Goal: Information Seeking & Learning: Learn about a topic

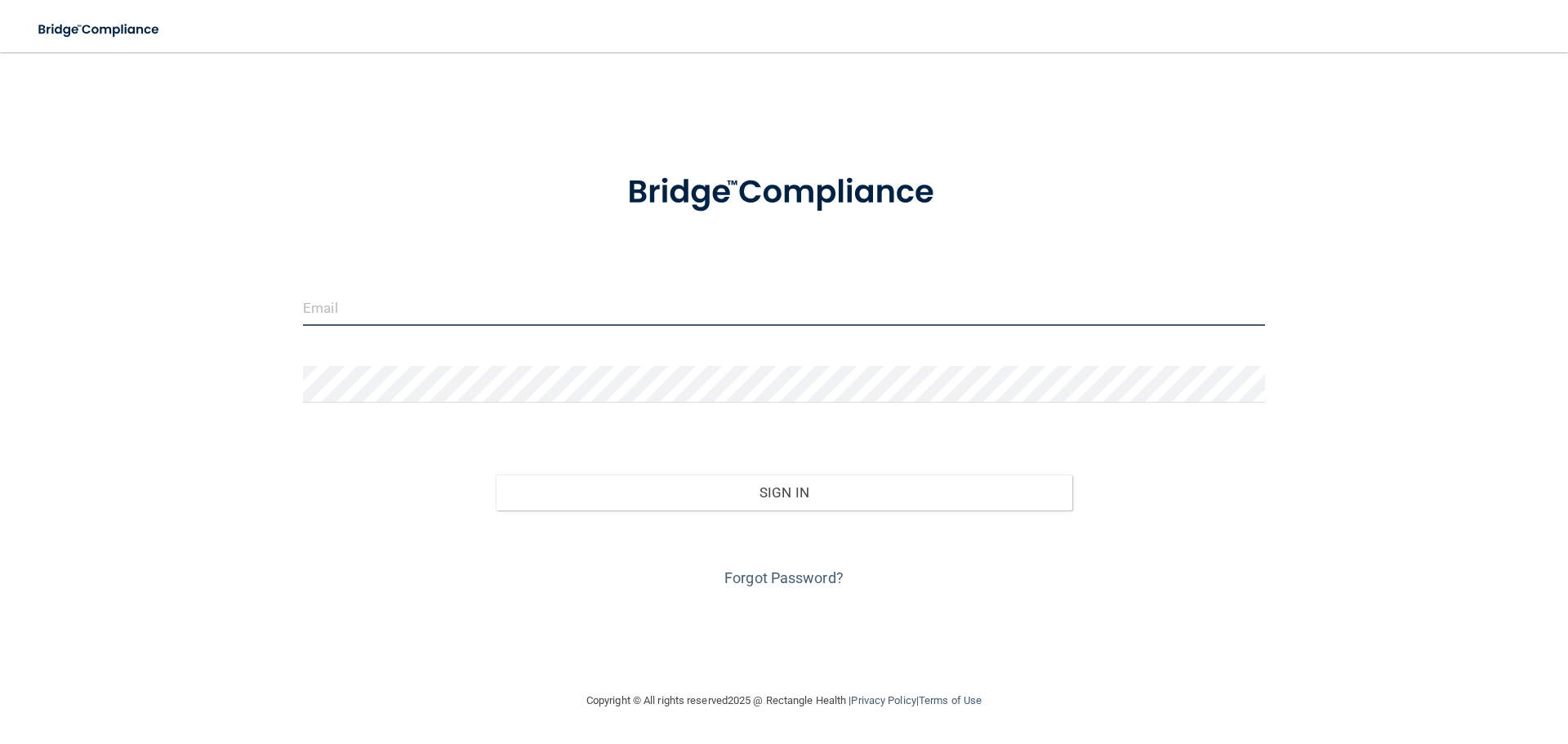
click at [329, 303] on input "email" at bounding box center [783, 307] width 962 height 36
type input "[EMAIL_ADDRESS][DOMAIN_NAME]"
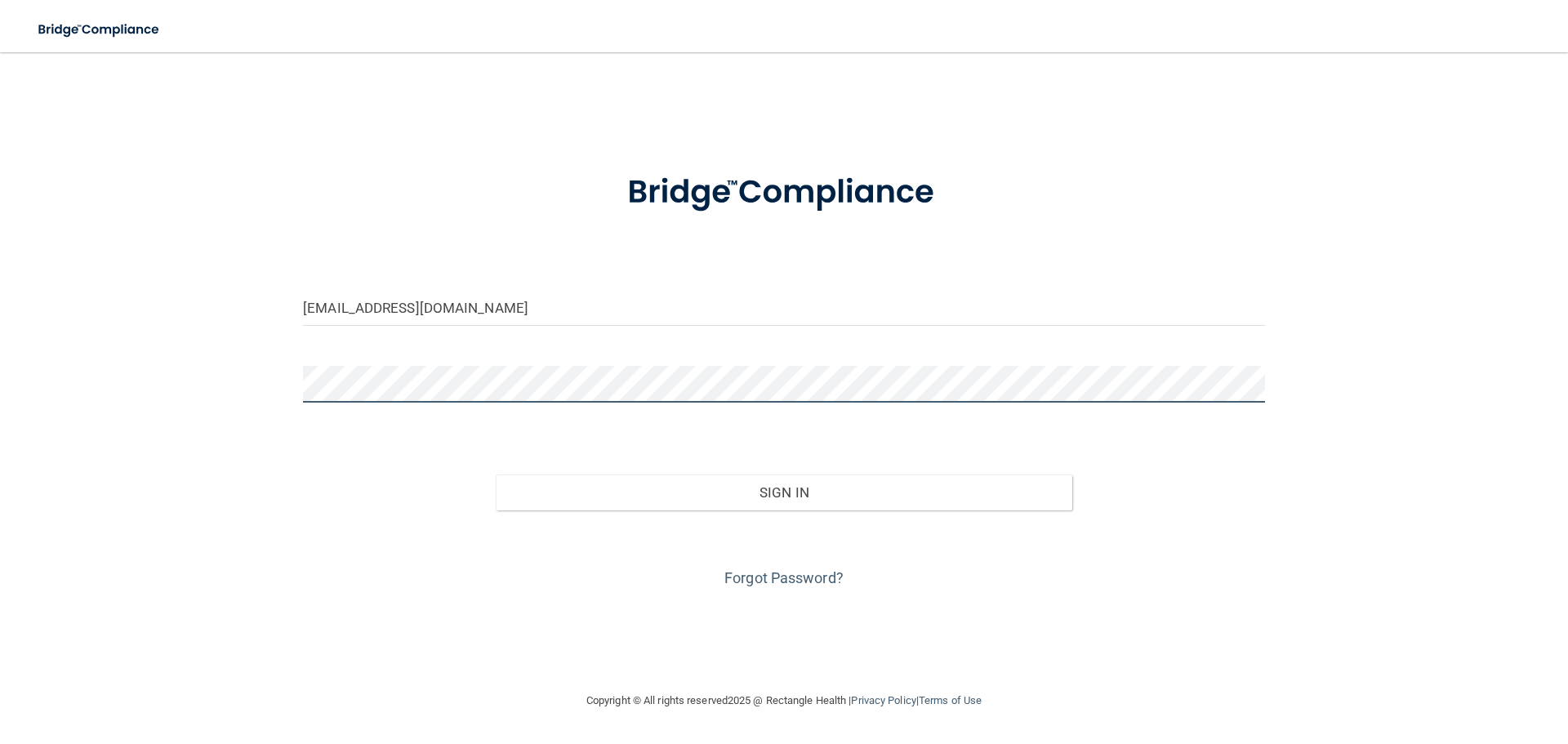
click at [496, 475] on button "Sign In" at bounding box center [784, 492] width 577 height 36
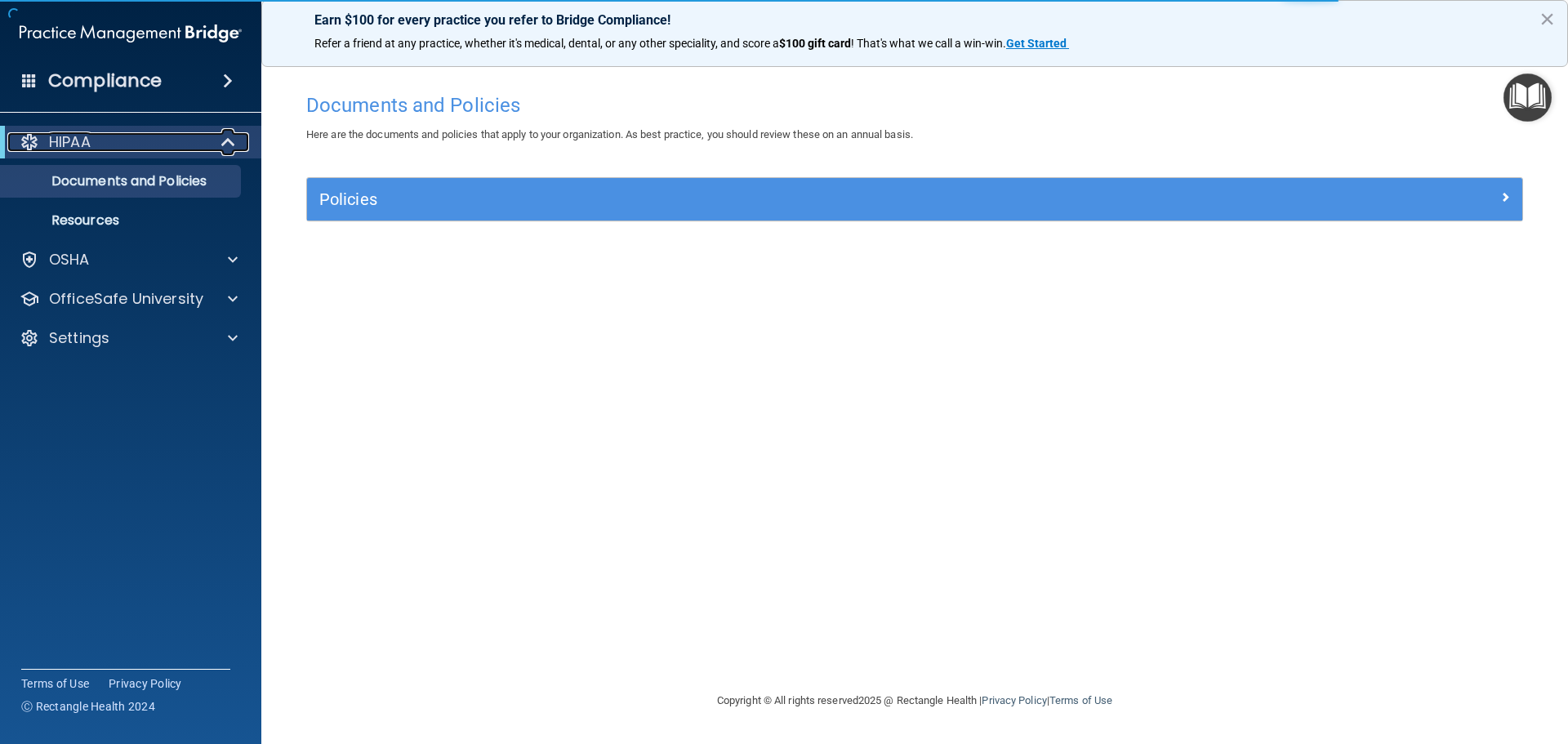
click at [231, 136] on span at bounding box center [230, 142] width 14 height 19
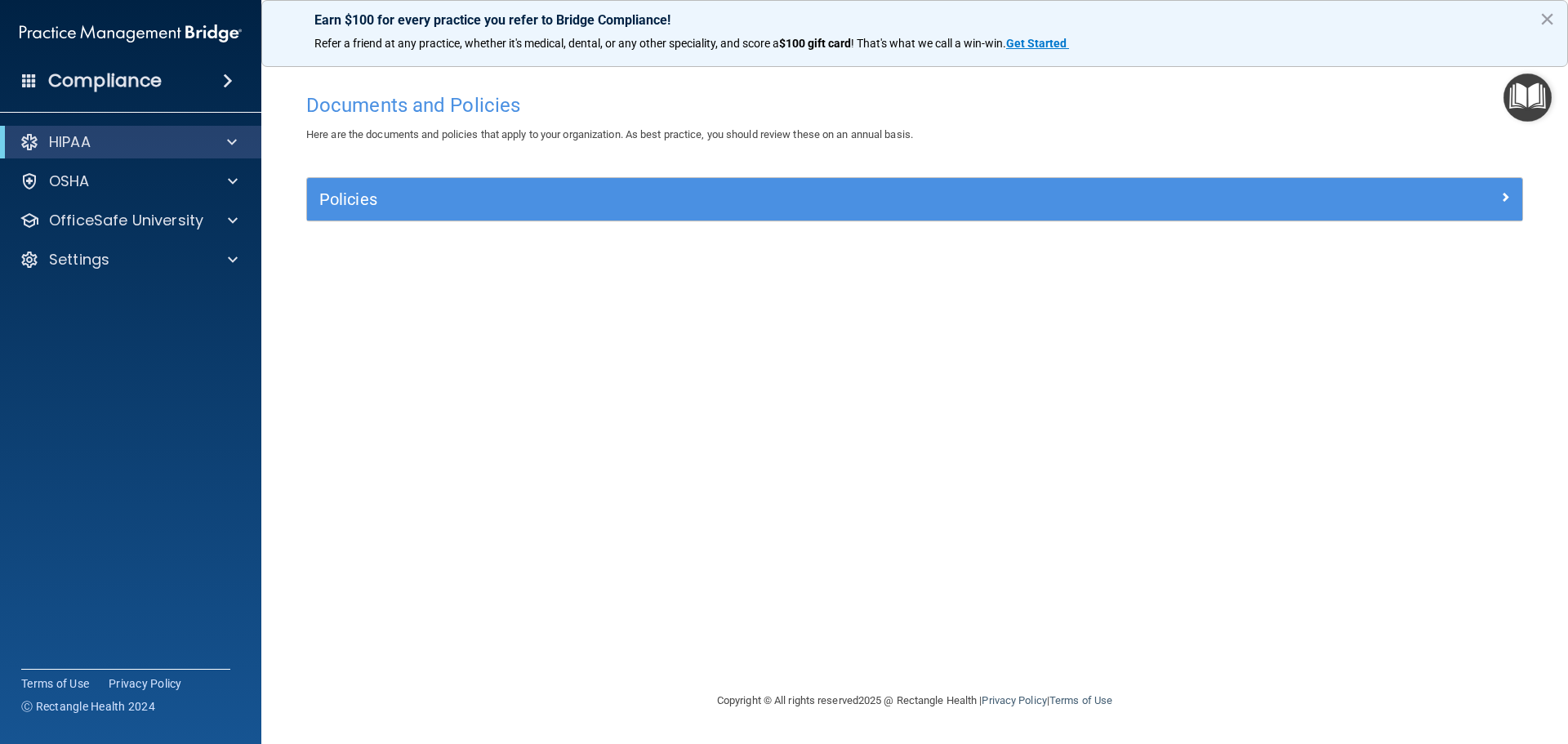
click at [205, 75] on div "Compliance" at bounding box center [131, 81] width 261 height 36
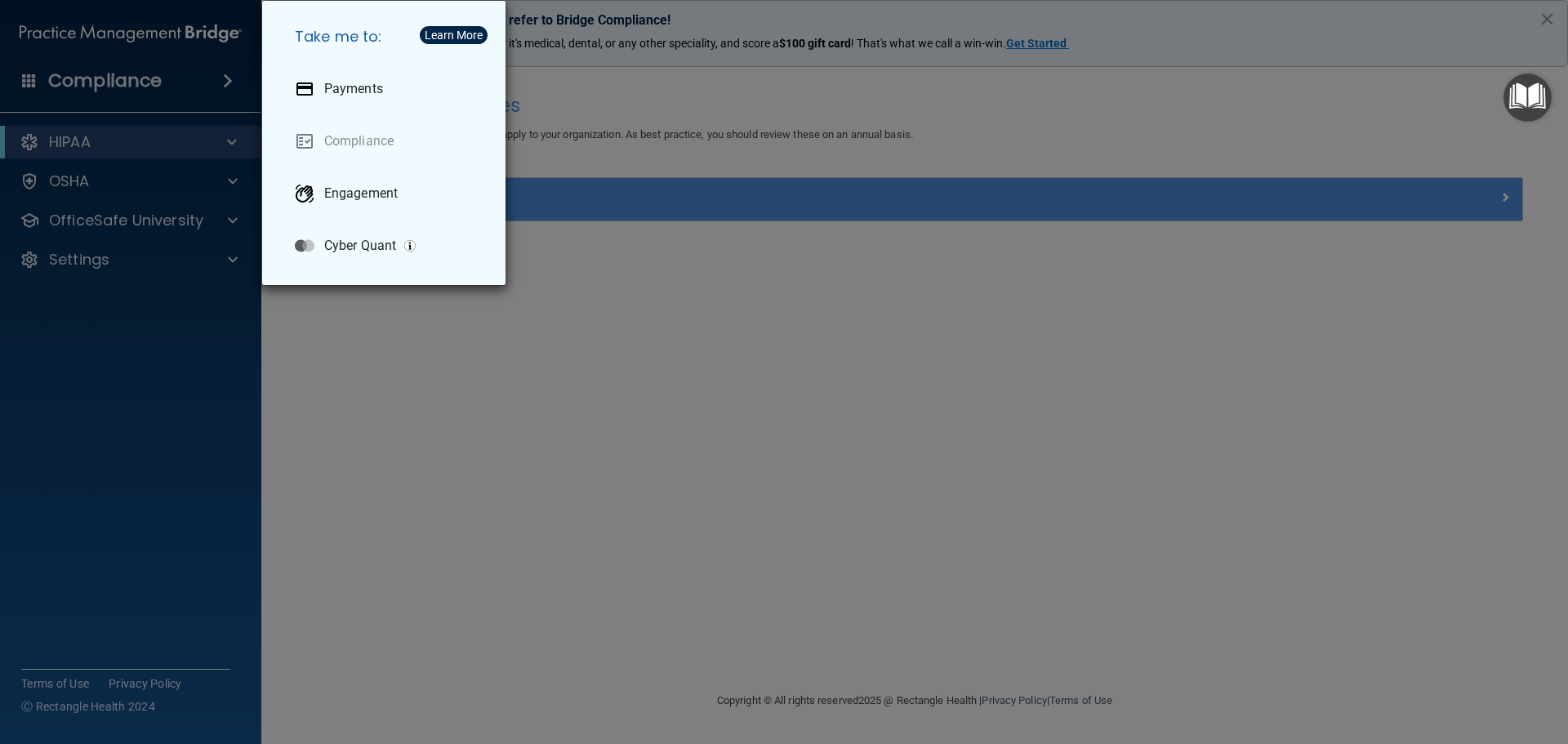
click at [551, 453] on div "Take me to: Payments Compliance Engagement Cyber Quant" at bounding box center [784, 372] width 1568 height 744
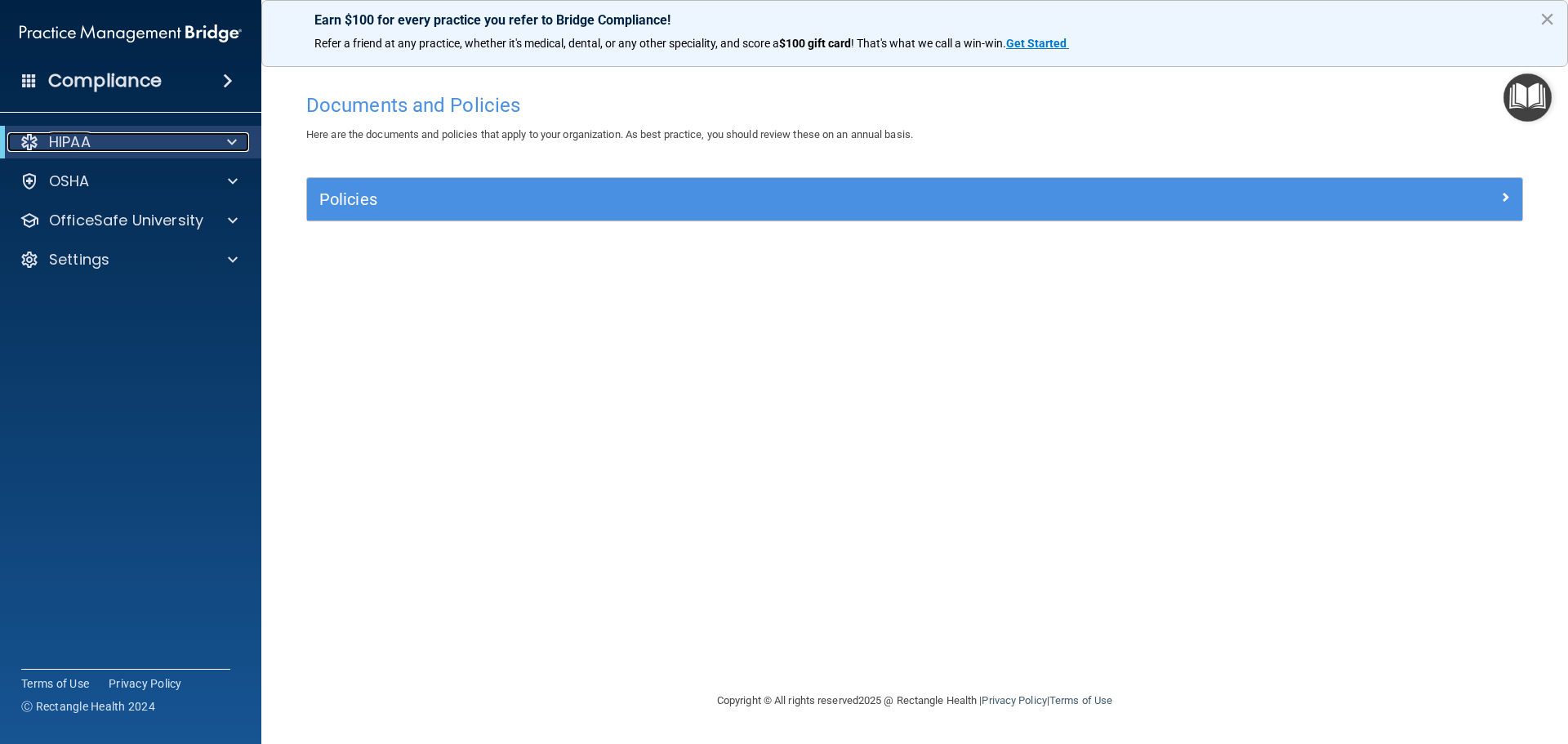
click at [218, 149] on div at bounding box center [229, 142] width 40 height 19
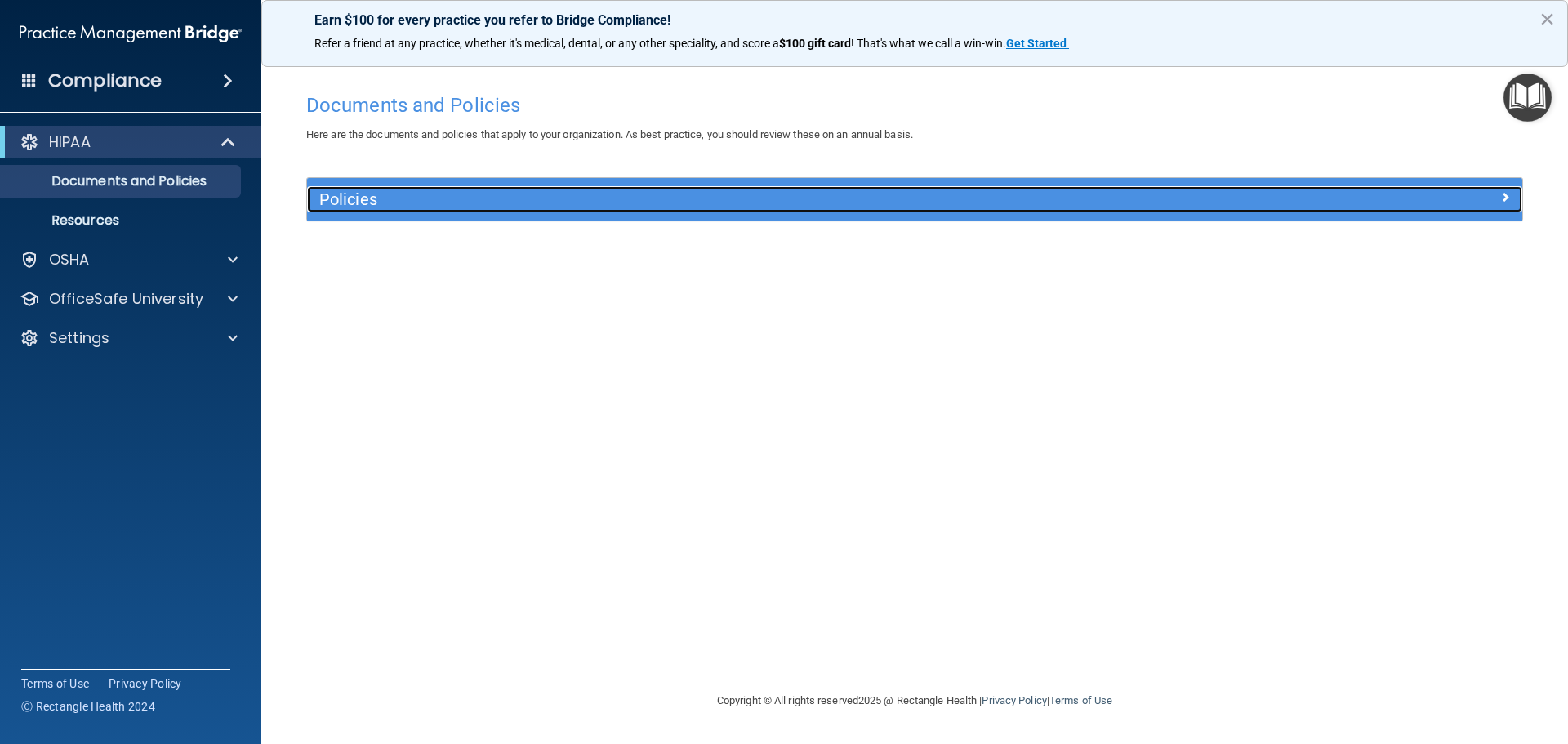
click at [1248, 192] on div at bounding box center [1370, 196] width 303 height 19
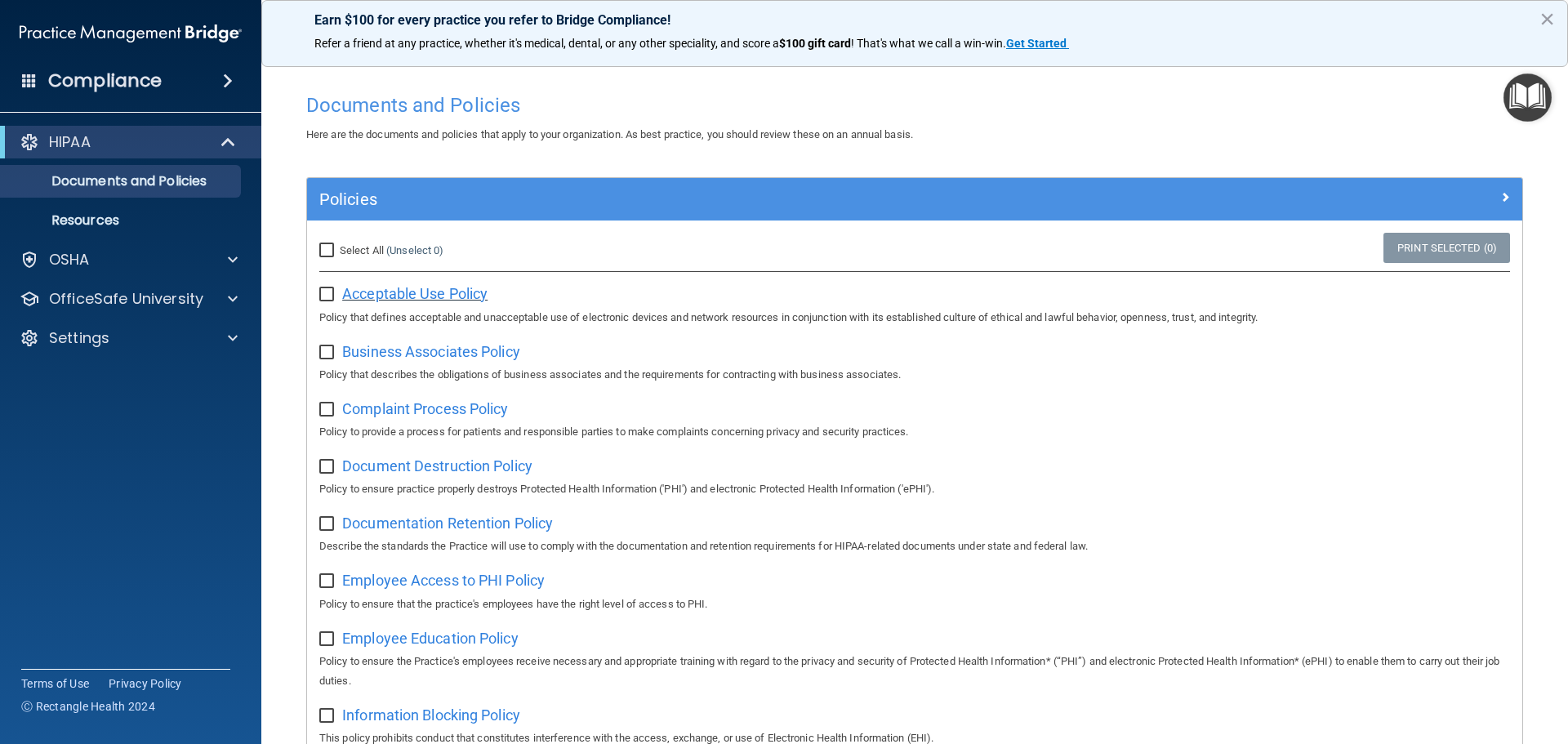
click at [401, 298] on span "Acceptable Use Policy" at bounding box center [414, 293] width 145 height 17
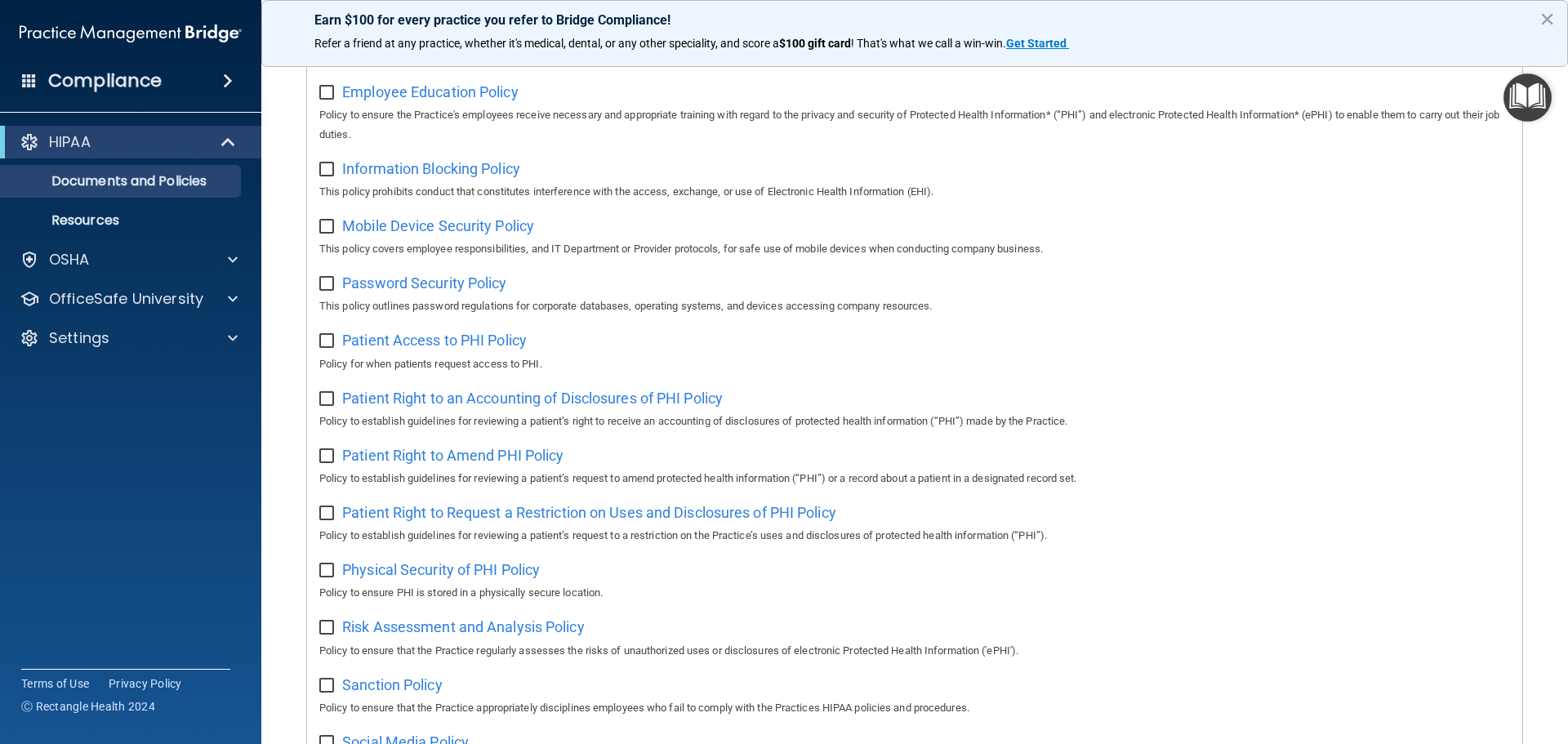
scroll to position [571, 0]
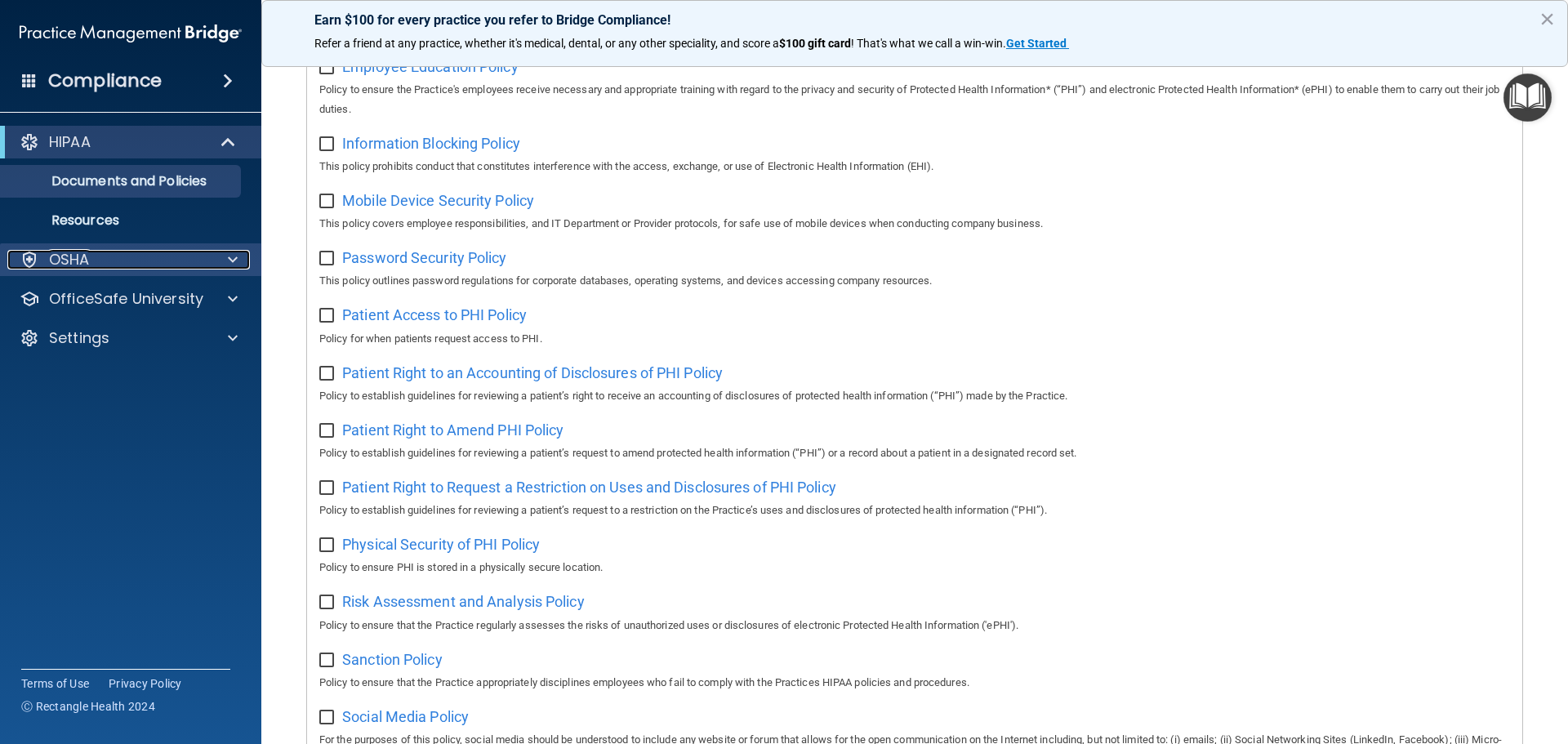
click at [169, 257] on div "OSHA" at bounding box center [108, 259] width 203 height 19
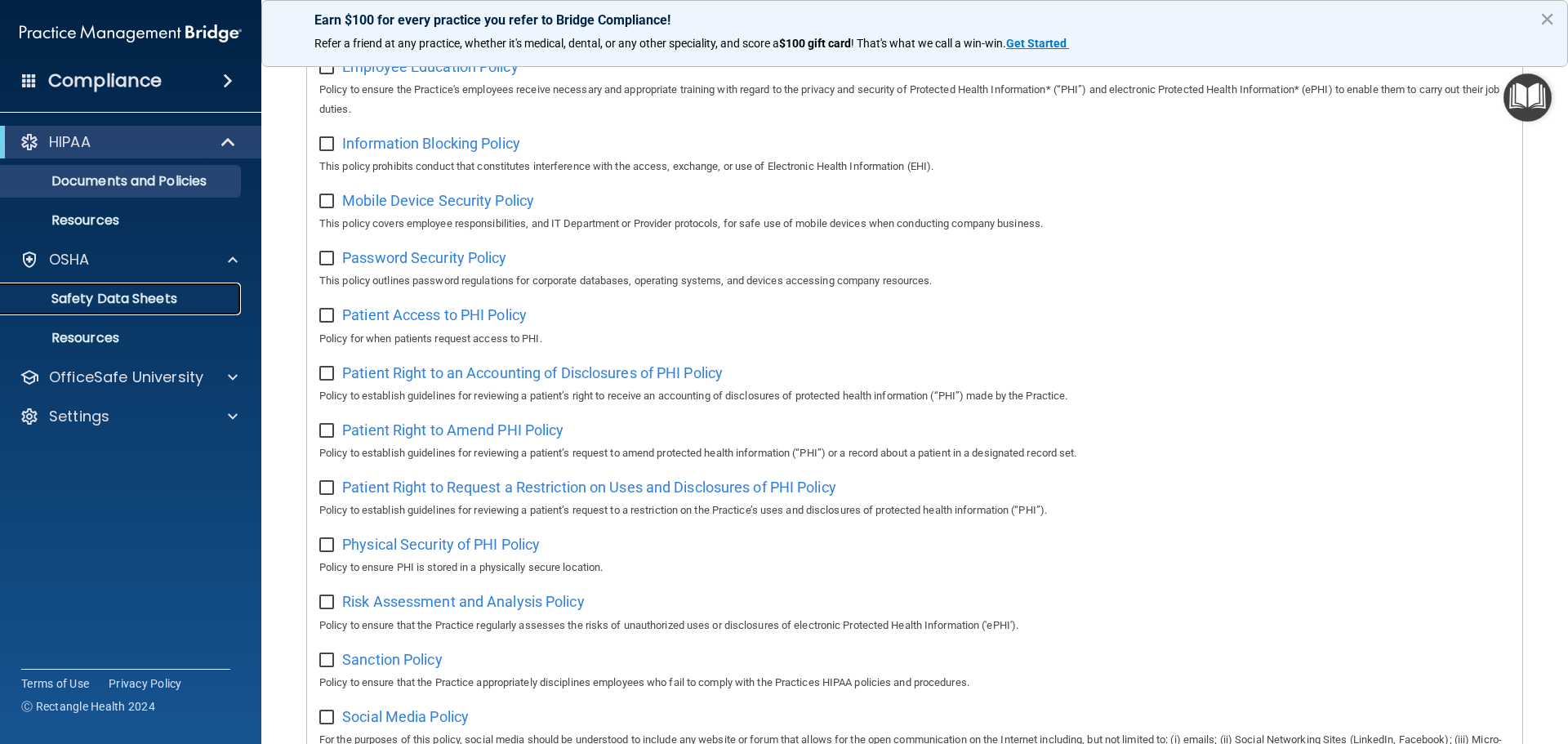
click at [136, 305] on p "Safety Data Sheets" at bounding box center [122, 298] width 223 height 16
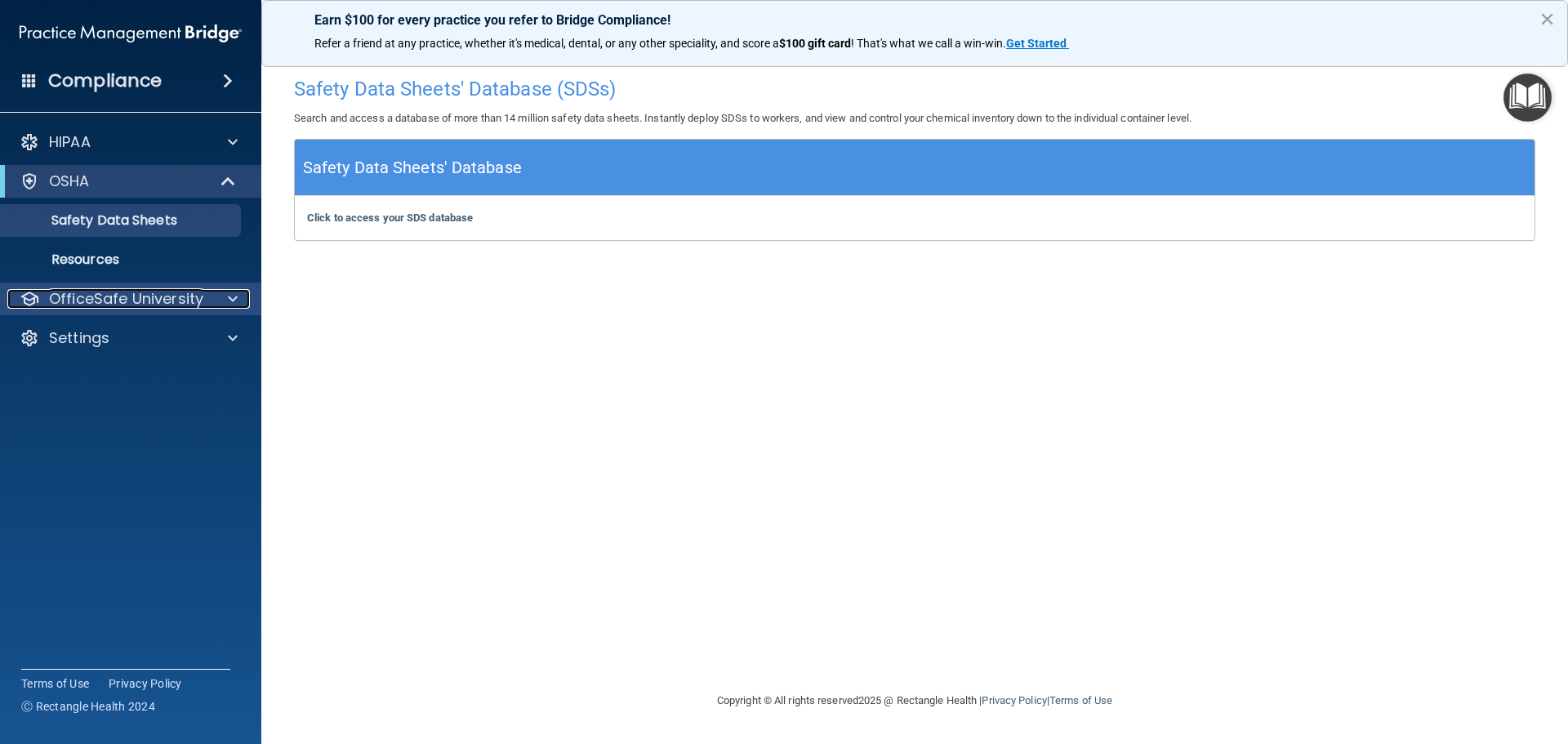
click at [231, 301] on span at bounding box center [233, 298] width 10 height 19
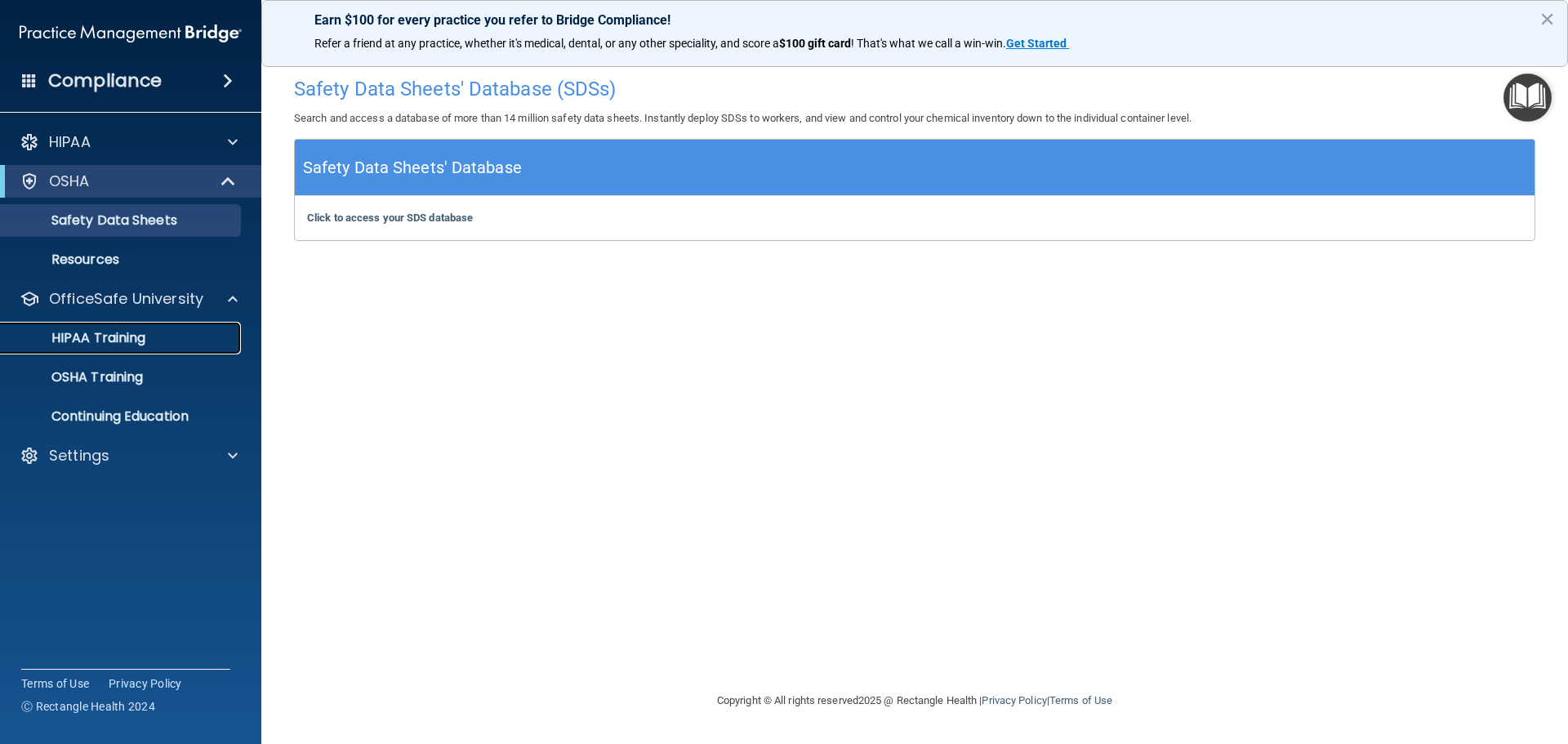
click at [114, 324] on link "HIPAA Training" at bounding box center [112, 338] width 257 height 33
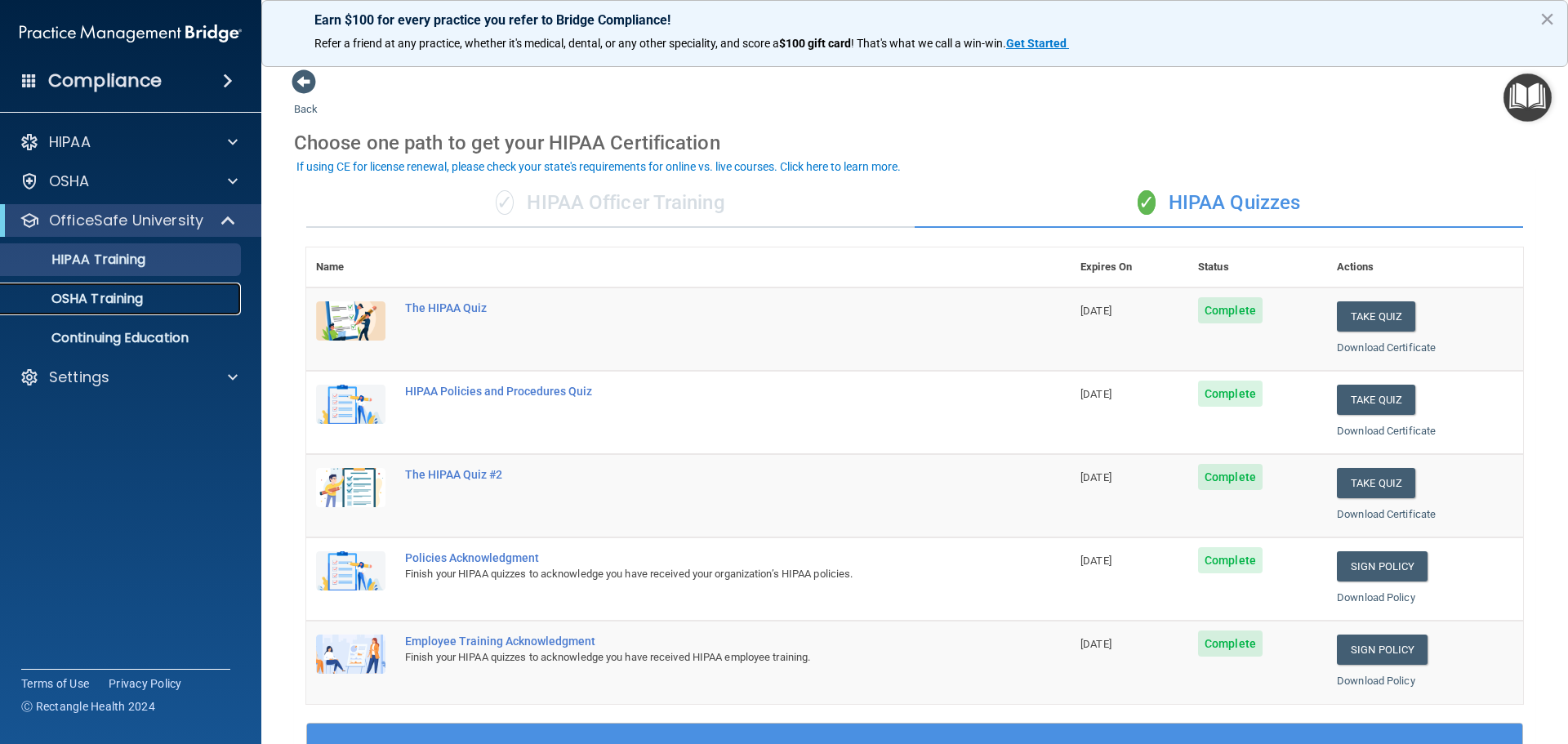
click at [151, 309] on link "OSHA Training" at bounding box center [112, 298] width 257 height 33
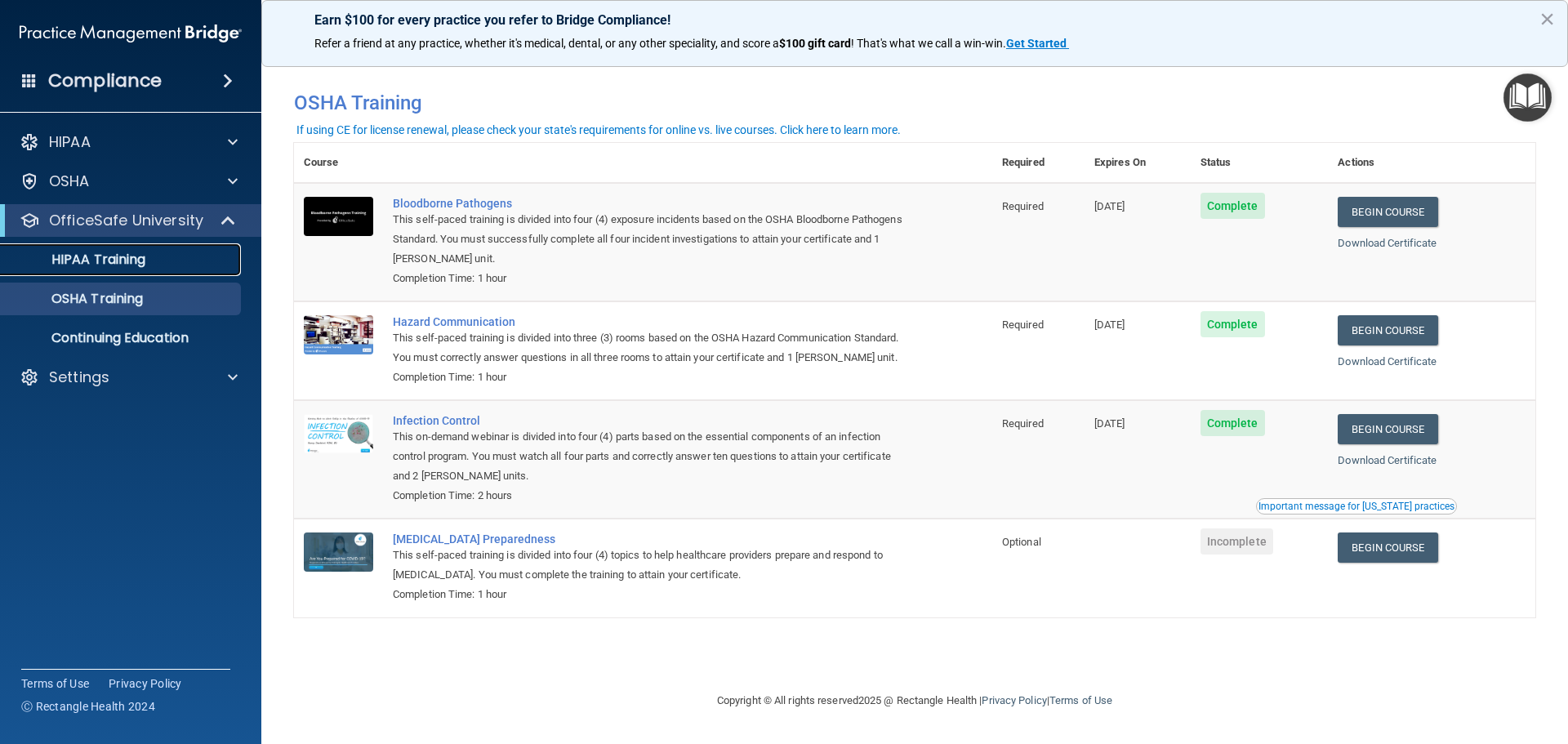
click at [231, 265] on div "HIPAA Training" at bounding box center [122, 259] width 223 height 16
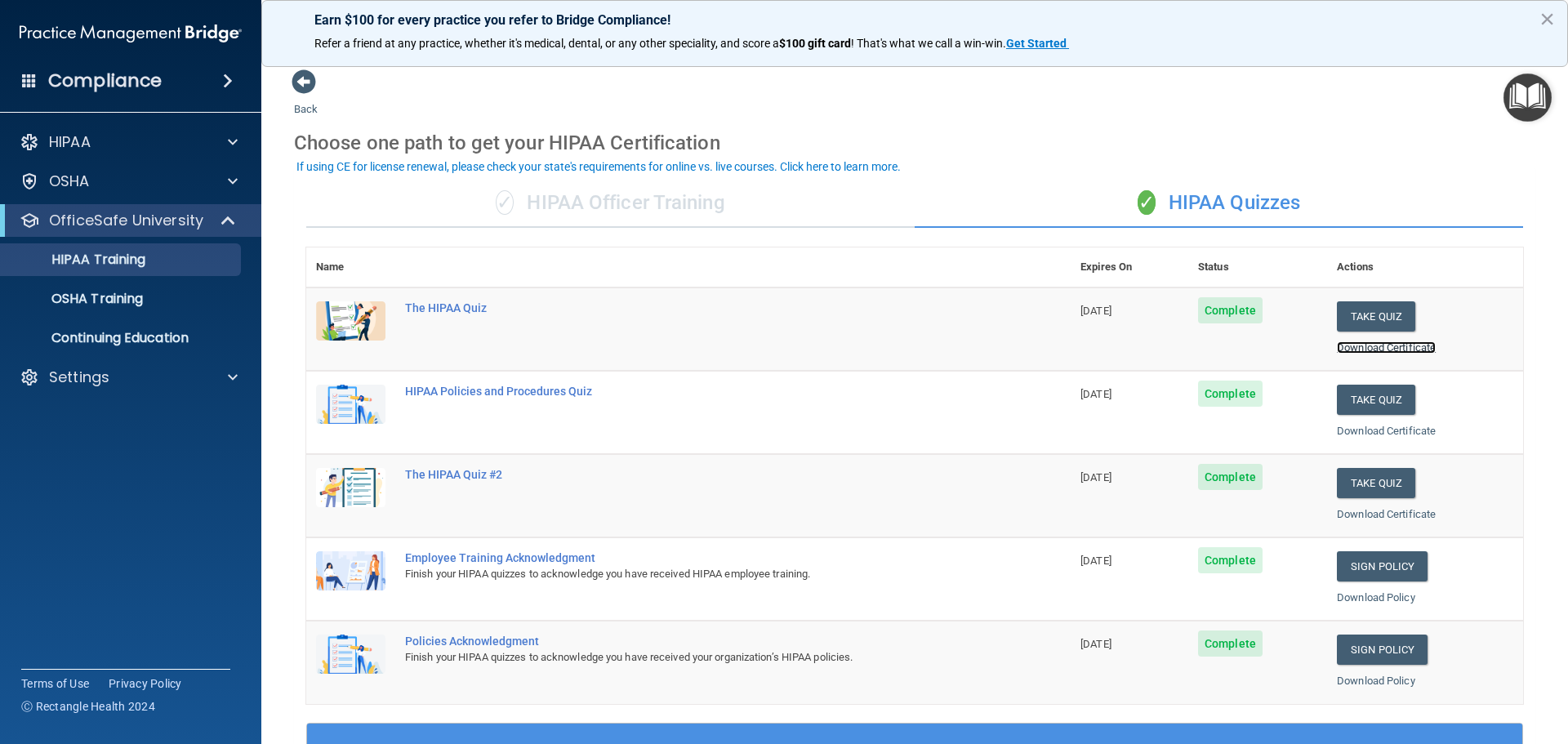
click at [1348, 349] on link "Download Certificate" at bounding box center [1386, 347] width 99 height 12
click at [1363, 320] on button "Take Quiz" at bounding box center [1376, 316] width 78 height 31
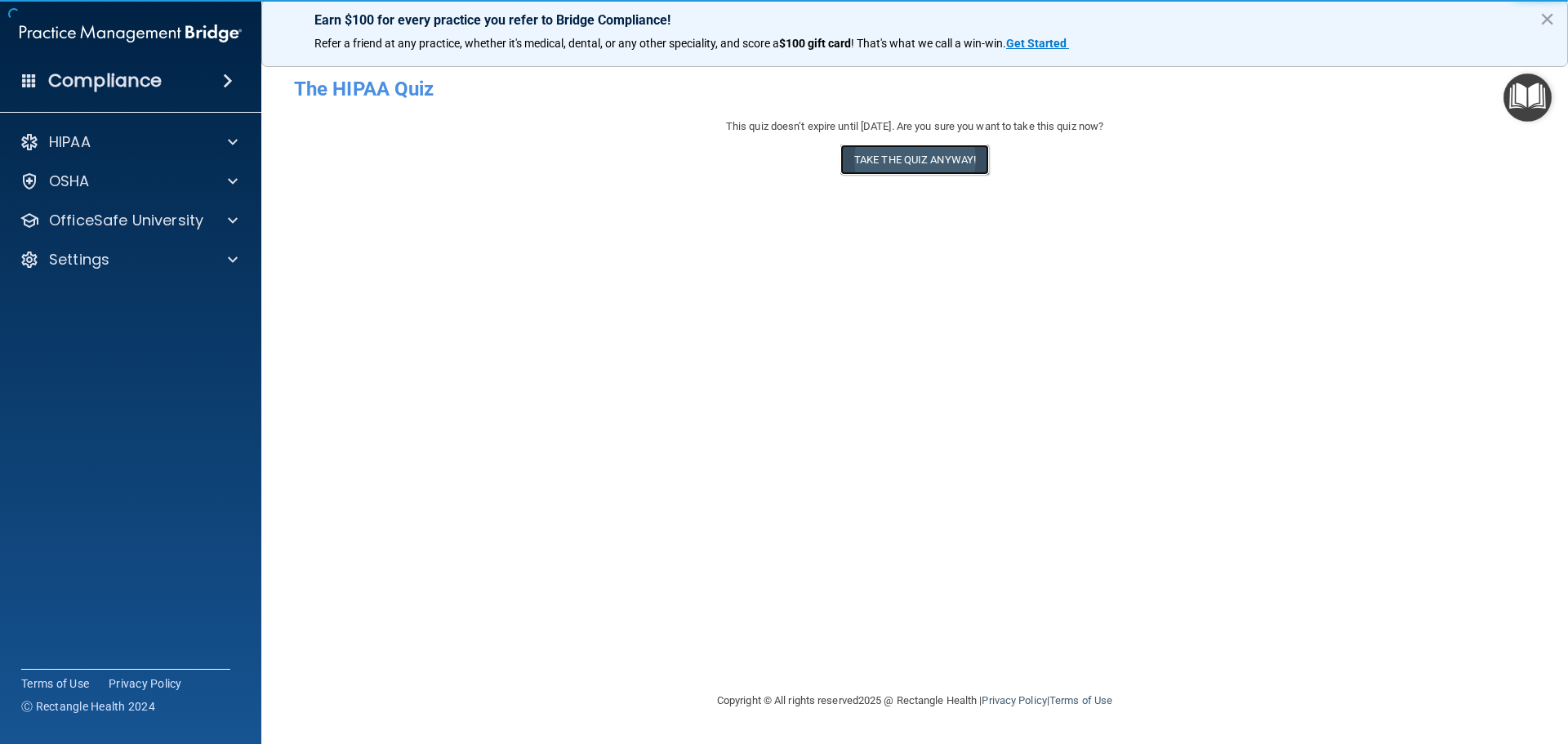
click at [930, 151] on button "Take the quiz anyway!" at bounding box center [914, 160] width 148 height 31
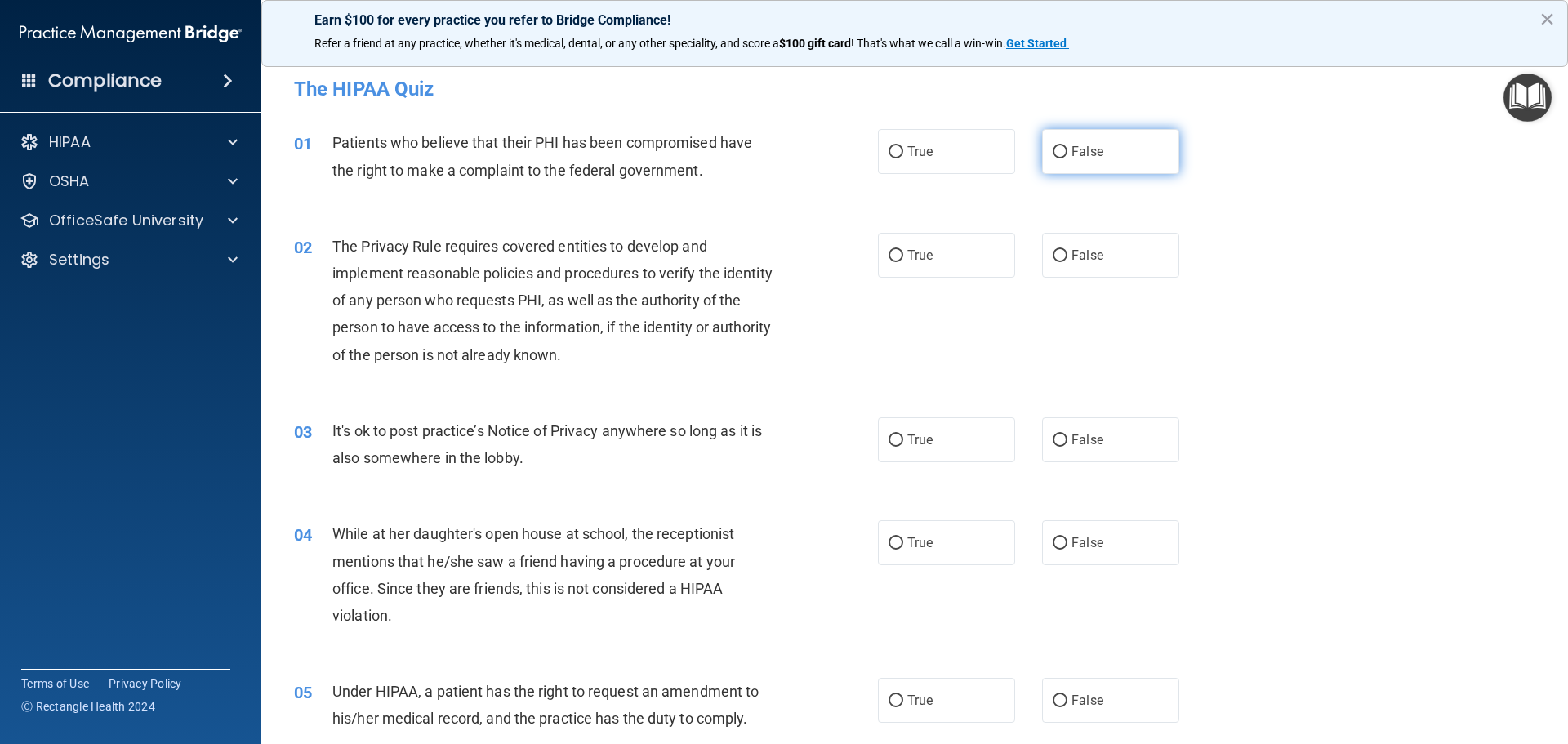
click at [1103, 138] on label "False" at bounding box center [1110, 151] width 137 height 45
click at [1067, 146] on input "False" at bounding box center [1059, 152] width 14 height 12
radio input "true"
click at [1089, 147] on span "False" at bounding box center [1087, 152] width 32 height 15
click at [1067, 147] on input "False" at bounding box center [1059, 152] width 14 height 12
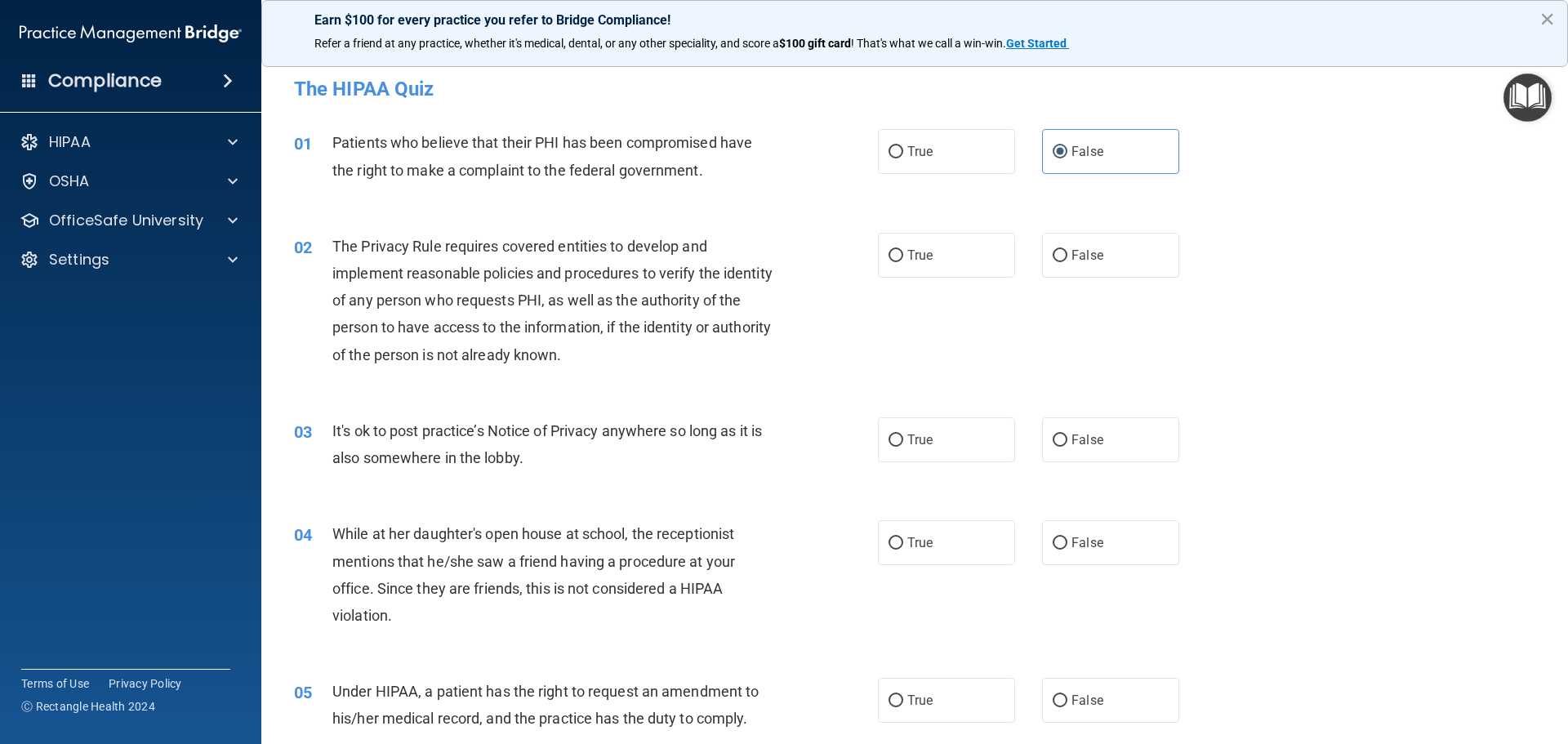
click at [1551, 20] on button "×" at bounding box center [1547, 19] width 15 height 26
